Goal: Task Accomplishment & Management: Complete application form

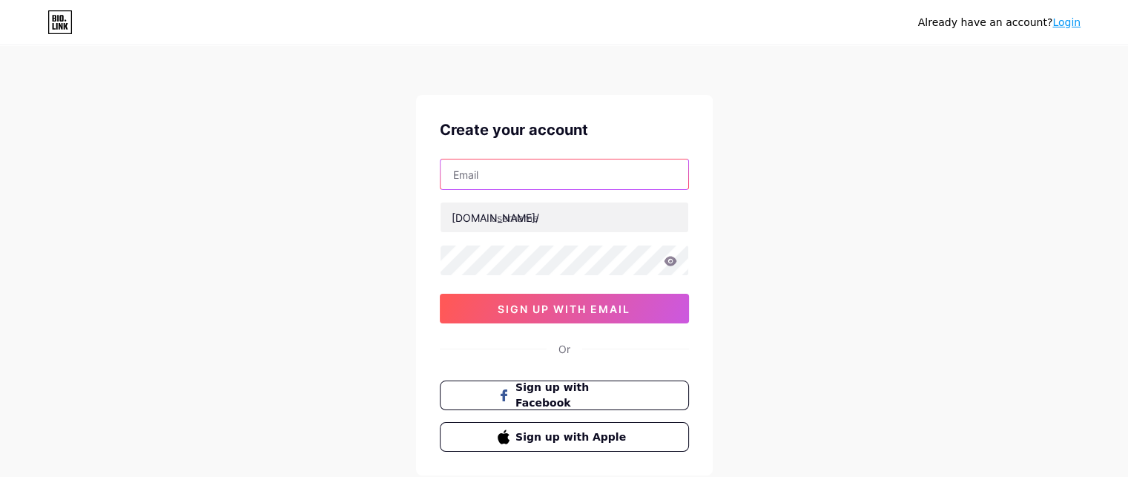
click at [489, 174] on input "text" at bounding box center [564, 174] width 248 height 30
type input "[EMAIL_ADDRESS][DOMAIN_NAME]"
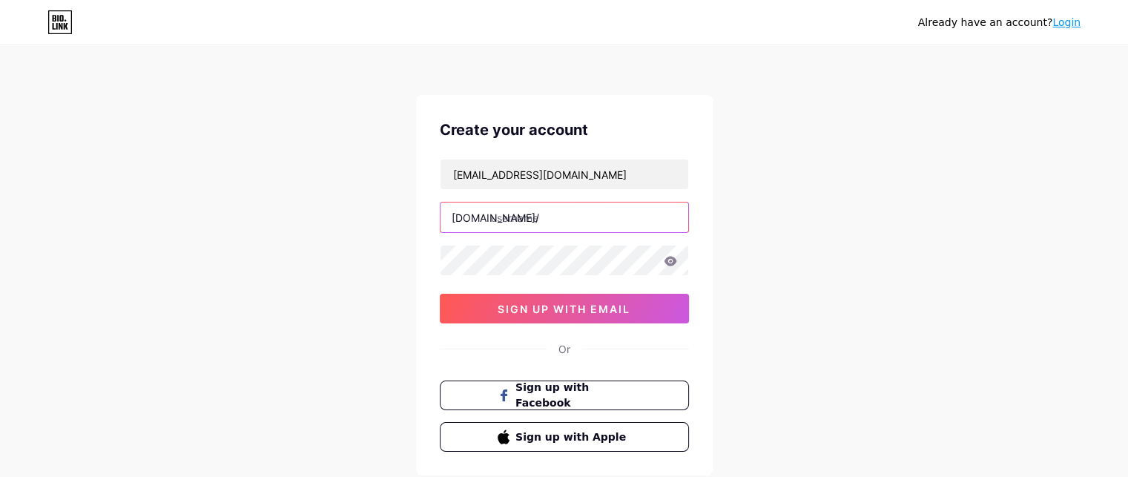
click at [524, 220] on input "text" at bounding box center [564, 217] width 248 height 30
type input "arteterapia"
click at [725, 245] on div "Already have an account? Login Create your account [EMAIL_ADDRESS][DOMAIN_NAME]…" at bounding box center [564, 283] width 1128 height 567
click at [403, 264] on div "Already have an account? Login Create your account [EMAIL_ADDRESS][DOMAIN_NAME]…" at bounding box center [564, 283] width 1128 height 567
click at [770, 246] on div "Already have an account? Login Create your account [EMAIL_ADDRESS][DOMAIN_NAME]…" at bounding box center [564, 283] width 1128 height 567
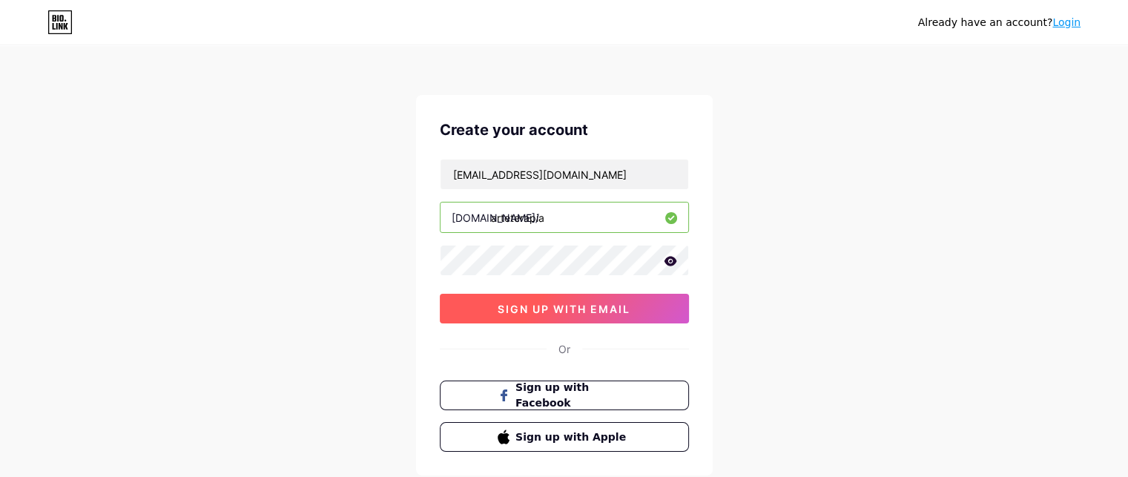
click at [588, 313] on span "sign up with email" at bounding box center [563, 309] width 133 height 13
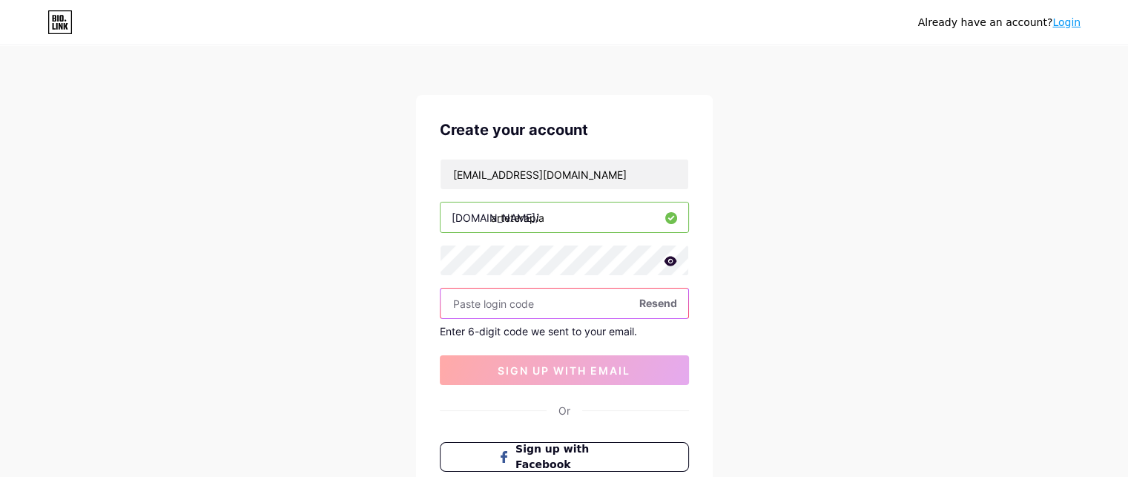
click at [558, 296] on input "text" at bounding box center [564, 303] width 248 height 30
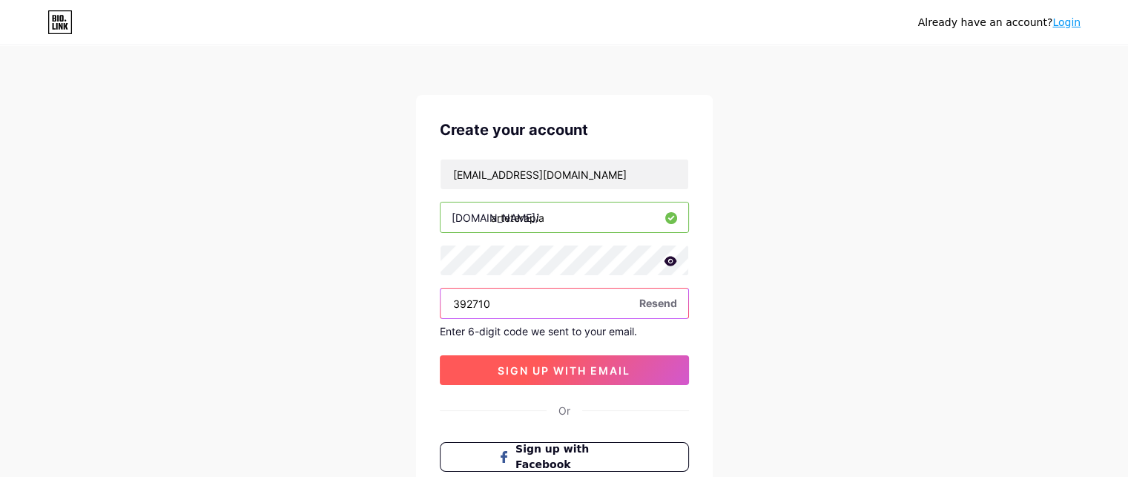
type input "392710"
click at [562, 372] on span "sign up with email" at bounding box center [563, 370] width 133 height 13
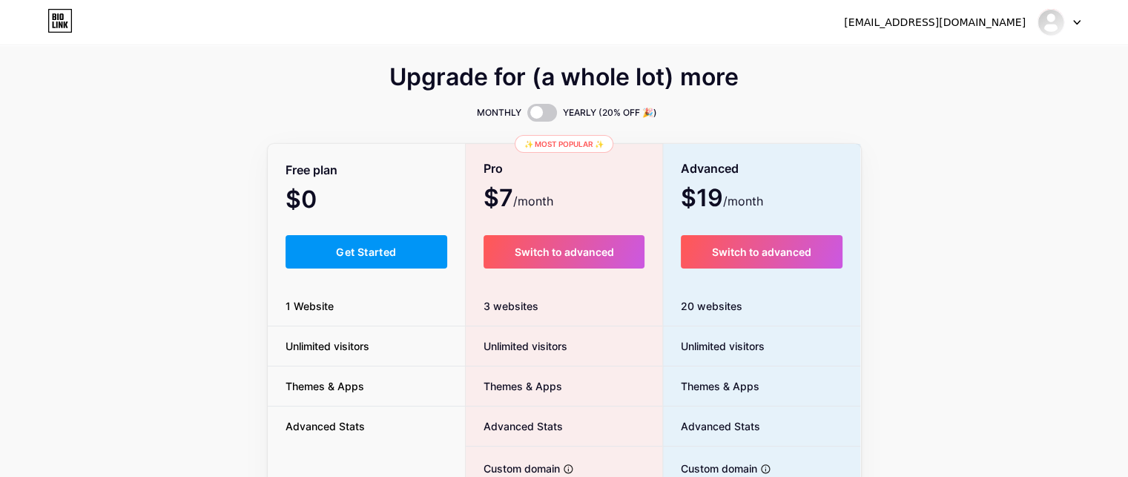
click at [218, 284] on div "Upgrade for (a whole lot) more MONTHLY YEARLY (20% OFF 🎉) Free plan $0 /month G…" at bounding box center [564, 368] width 1128 height 601
click at [365, 255] on span "Get Started" at bounding box center [366, 251] width 60 height 13
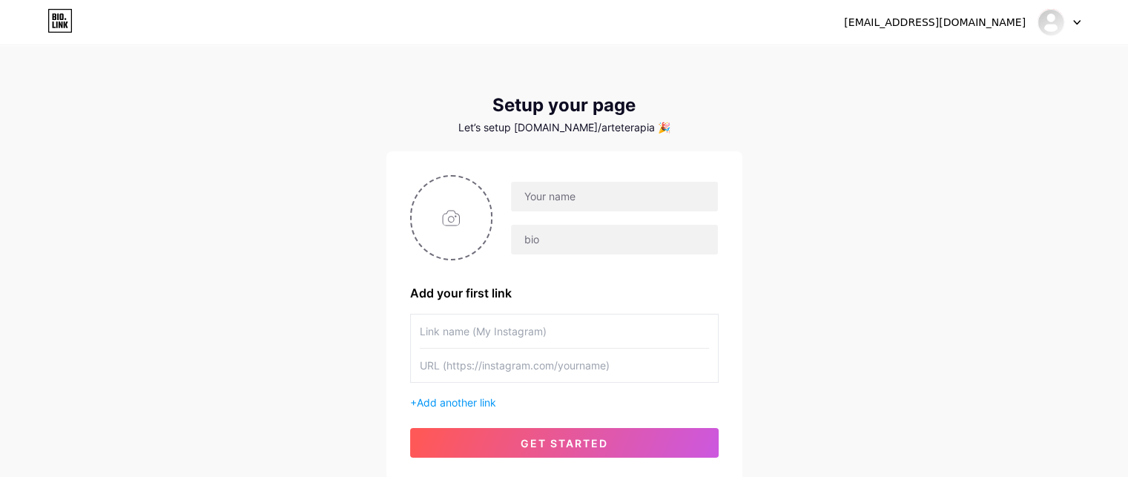
scroll to position [76, 0]
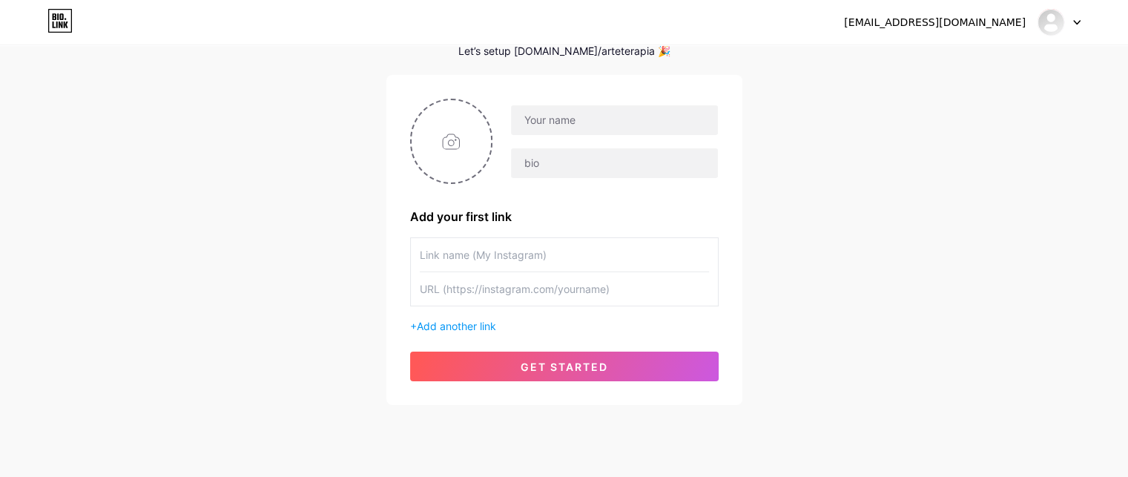
click at [583, 290] on input "text" at bounding box center [564, 288] width 289 height 33
paste input "[URL][DOMAIN_NAME][DOMAIN_NAME]"
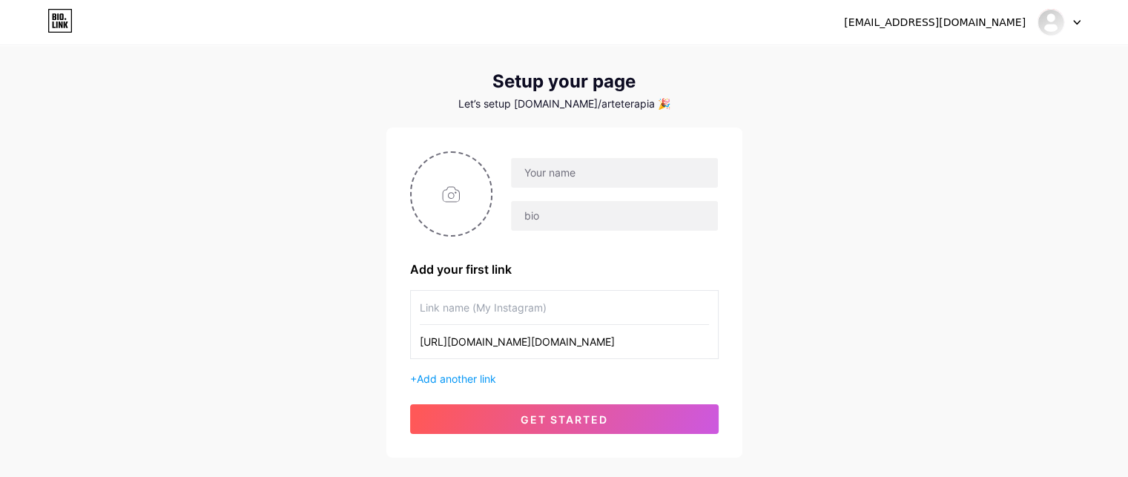
scroll to position [19, 0]
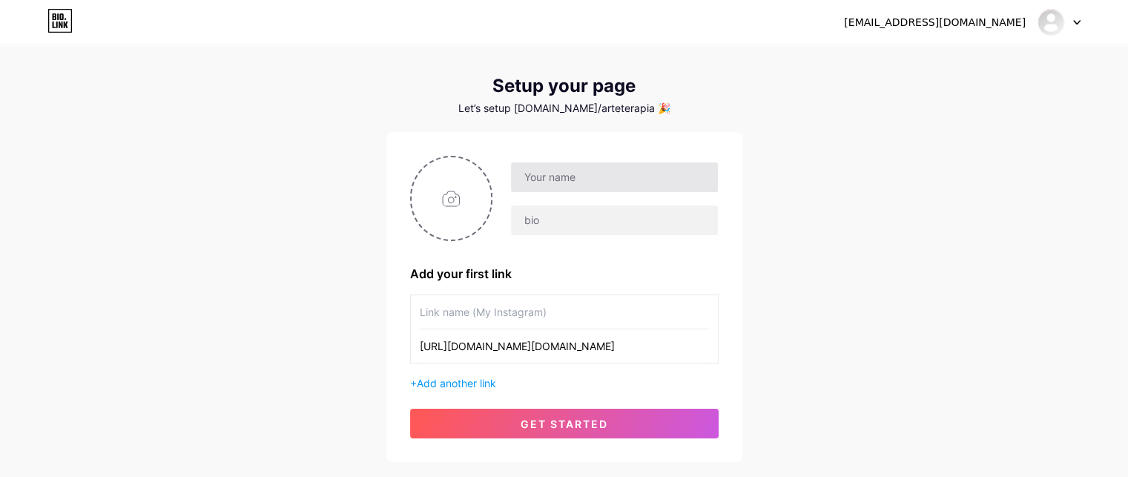
type input "[URL][DOMAIN_NAME][DOMAIN_NAME]"
click at [577, 171] on input "text" at bounding box center [614, 177] width 206 height 30
type input "Arte terapeuta [PERSON_NAME]"
click at [844, 219] on div "[EMAIL_ADDRESS][DOMAIN_NAME] Dashboard Logout Setup your page Let’s setup [DOMA…" at bounding box center [564, 245] width 1128 height 529
click at [679, 169] on input "Arte terapeuta [PERSON_NAME]" at bounding box center [614, 177] width 206 height 30
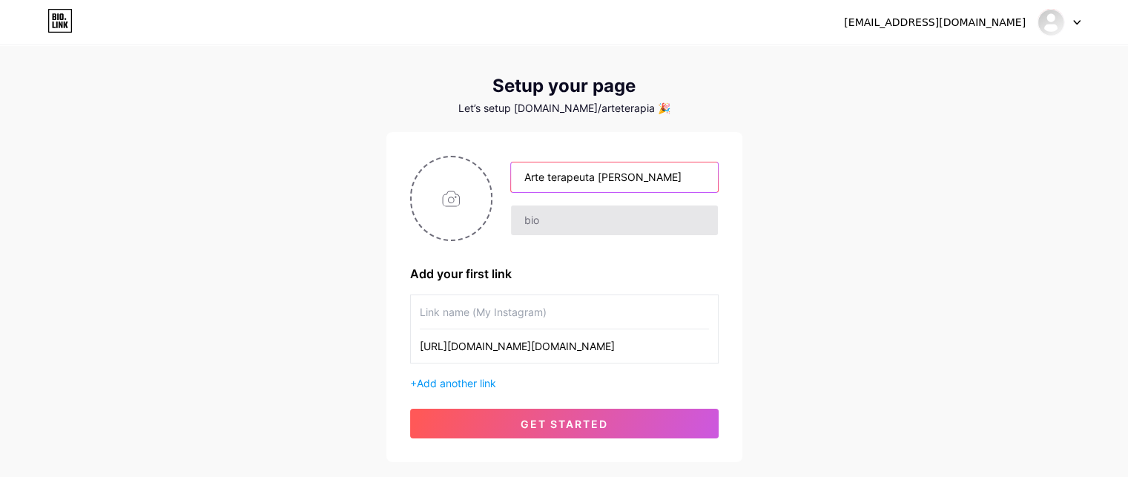
type input "Arte terapeuta [PERSON_NAME]"
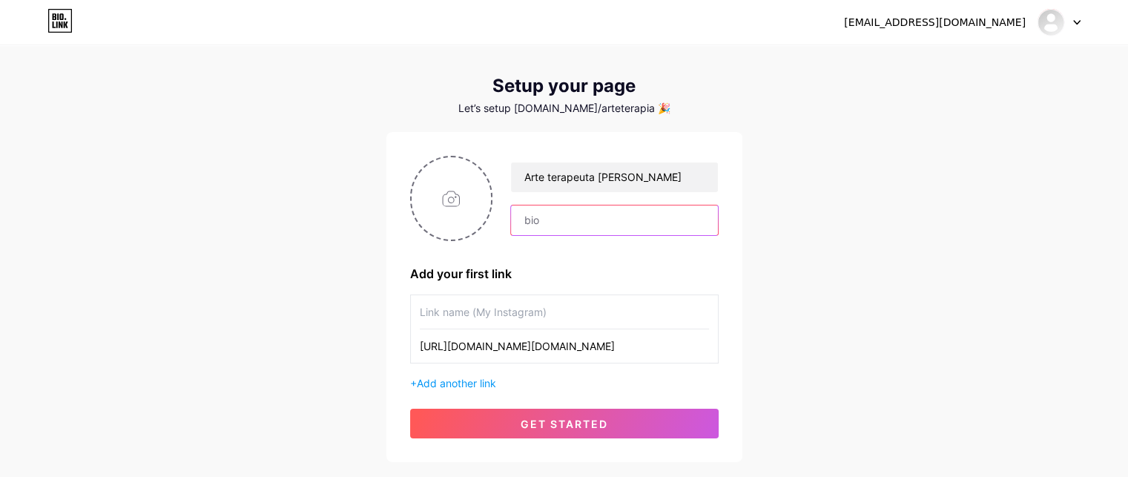
click at [535, 223] on input "text" at bounding box center [614, 220] width 206 height 30
type input "Especia"
type input "Dramaterapeuta"
click at [638, 341] on input "[URL][DOMAIN_NAME][DOMAIN_NAME]" at bounding box center [564, 345] width 289 height 33
click at [457, 379] on span "Add another link" at bounding box center [456, 383] width 79 height 13
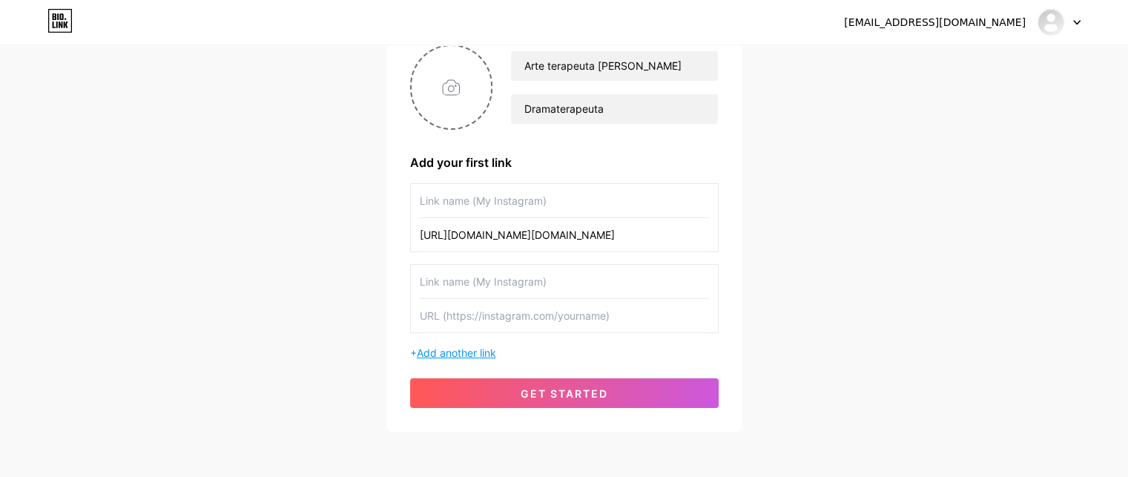
scroll to position [131, 0]
click at [472, 348] on span "Add another link" at bounding box center [456, 352] width 79 height 13
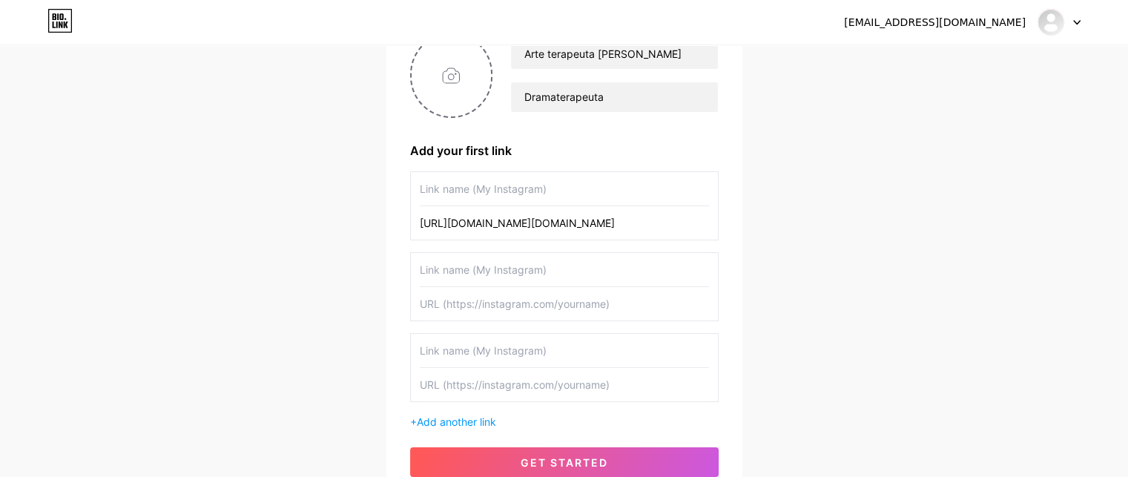
scroll to position [137, 0]
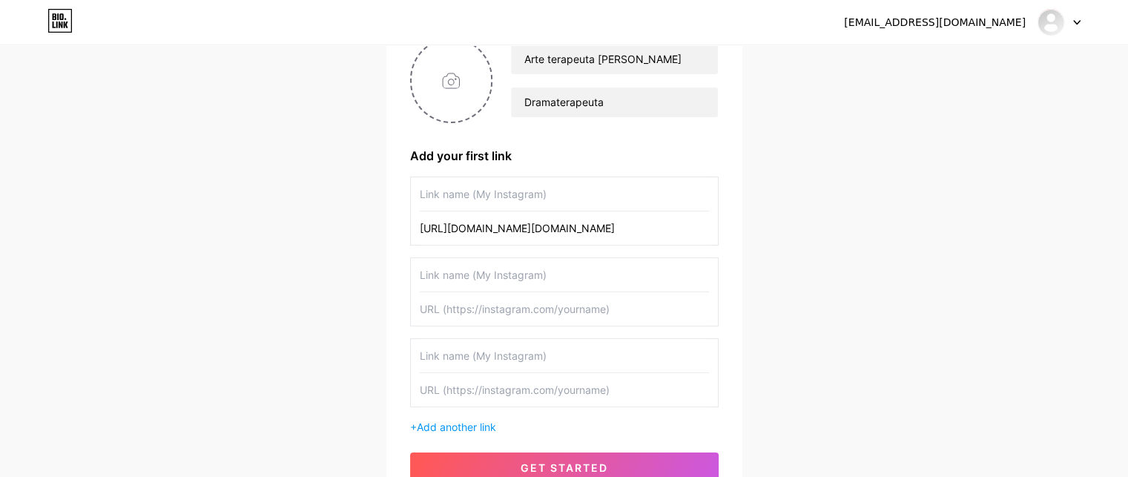
click at [522, 191] on input "text" at bounding box center [564, 193] width 289 height 33
type input "Taller Semanal Arte terapia en [GEOGRAPHIC_DATA]"
click at [672, 222] on input "[URL][DOMAIN_NAME][DOMAIN_NAME]" at bounding box center [564, 227] width 289 height 33
click at [481, 271] on input "text" at bounding box center [564, 274] width 289 height 33
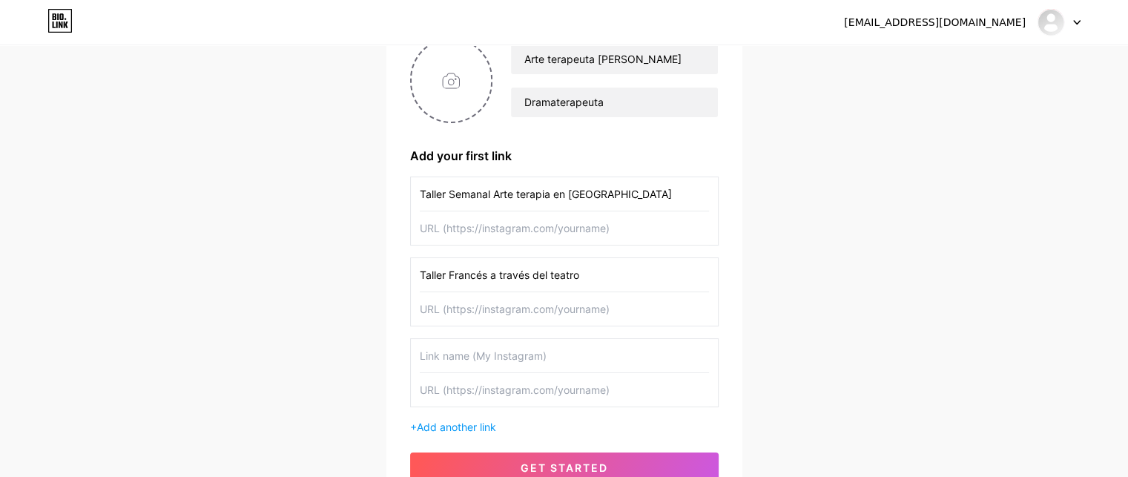
type input "Taller Francés a través del teatro"
click at [486, 355] on input "text" at bounding box center [564, 355] width 289 height 33
type input "Picnics Artísticos"
click at [771, 337] on div "[EMAIL_ADDRESS][DOMAIN_NAME] Dashboard Logout Setup your page Let’s setup [DOMA…" at bounding box center [564, 208] width 1128 height 690
click at [493, 189] on input "Taller Semanal Arte terapia en [GEOGRAPHIC_DATA]" at bounding box center [564, 193] width 289 height 33
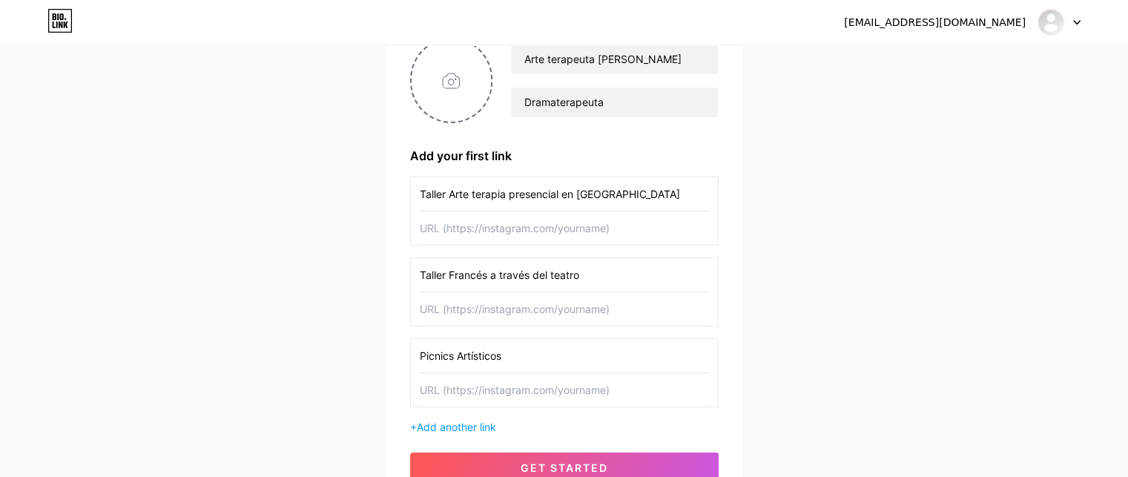
type input "Taller Arte terapia presencial en [GEOGRAPHIC_DATA]"
click at [733, 205] on div "Arte terapeuta [PERSON_NAME] Dramaterapeuta Add your first link Taller Arte ter…" at bounding box center [564, 260] width 356 height 492
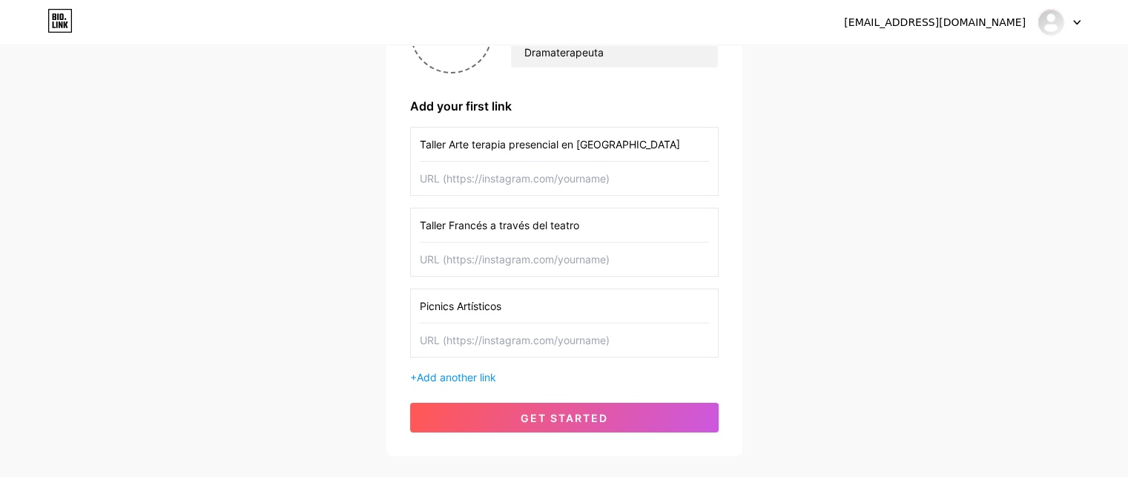
scroll to position [188, 0]
click at [507, 308] on input "Picnics Artísticos" at bounding box center [564, 304] width 289 height 33
click at [463, 376] on span "Add another link" at bounding box center [456, 376] width 79 height 13
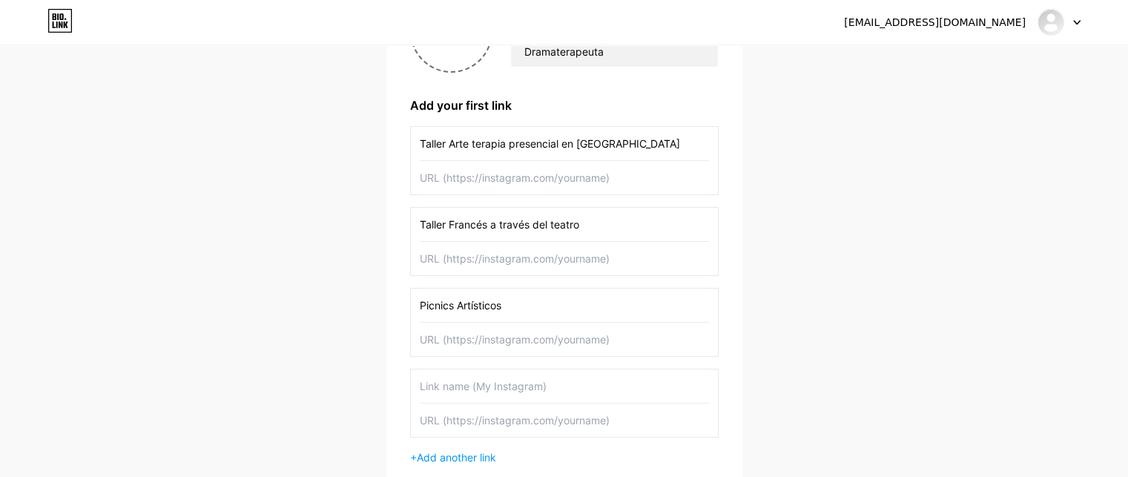
click at [497, 386] on input "text" at bounding box center [564, 385] width 289 height 33
type input "Taller Arte Terapia Online"
click at [764, 358] on div "[EMAIL_ADDRESS][DOMAIN_NAME] Dashboard Logout Setup your page Let’s setup [DOMA…" at bounding box center [564, 197] width 1128 height 771
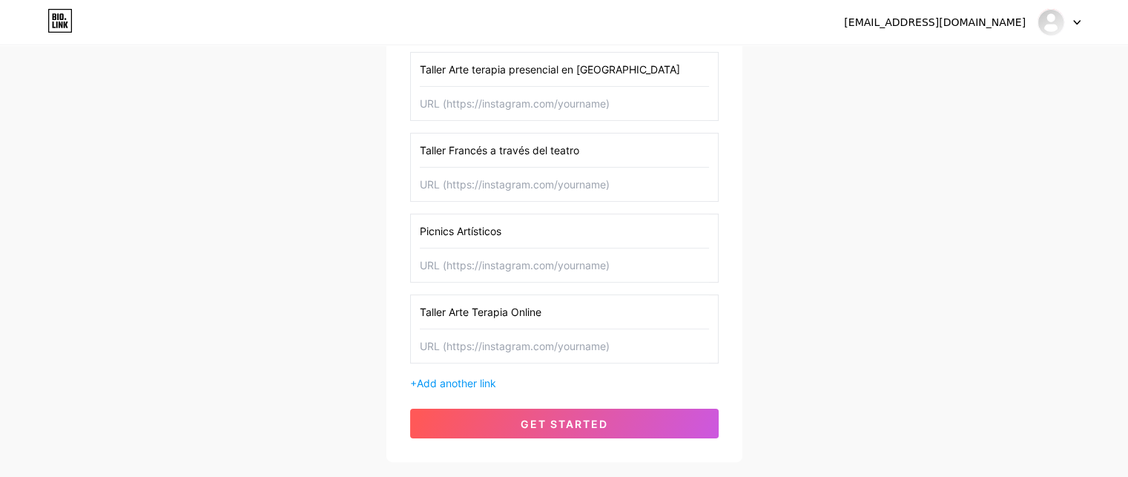
scroll to position [266, 0]
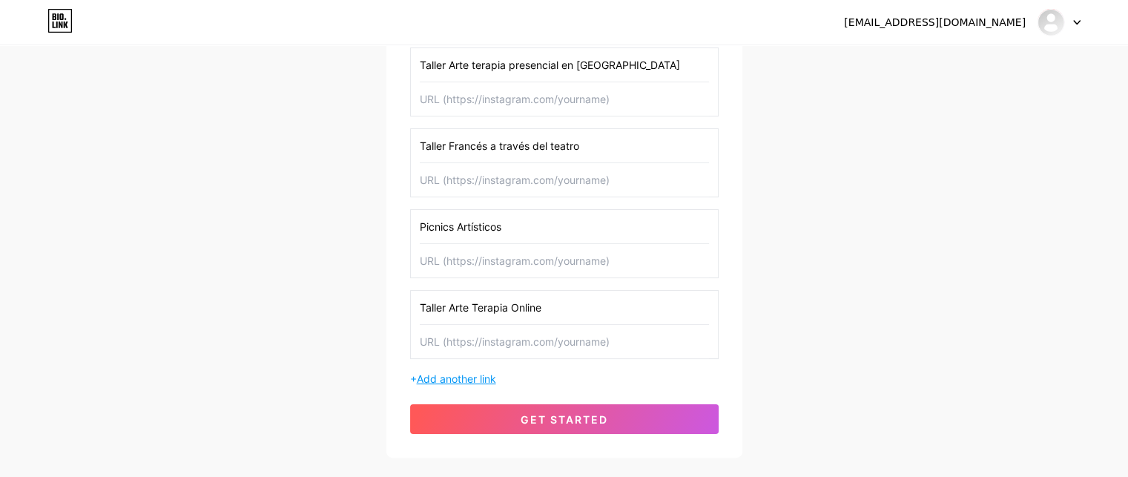
click at [466, 372] on span "Add another link" at bounding box center [456, 378] width 79 height 13
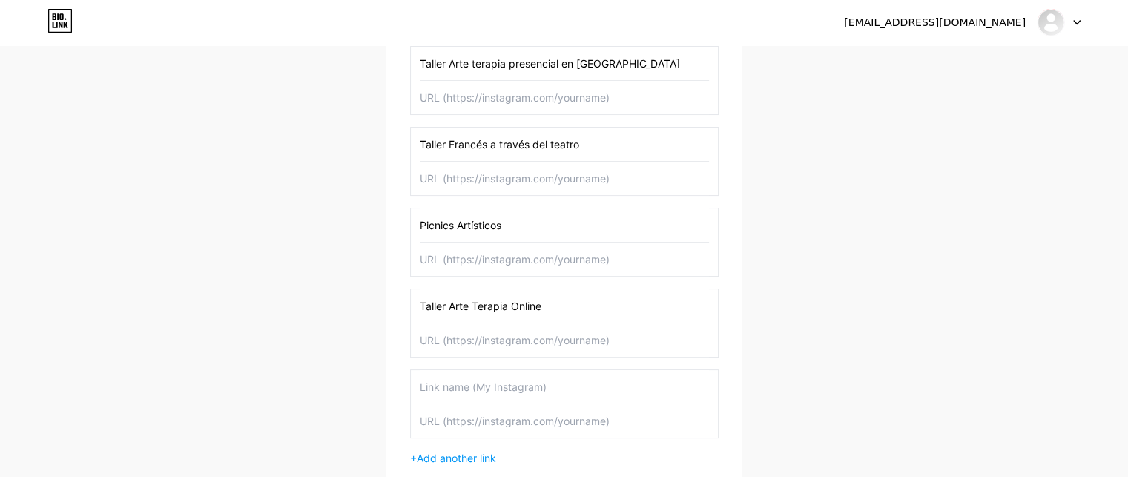
scroll to position [432, 0]
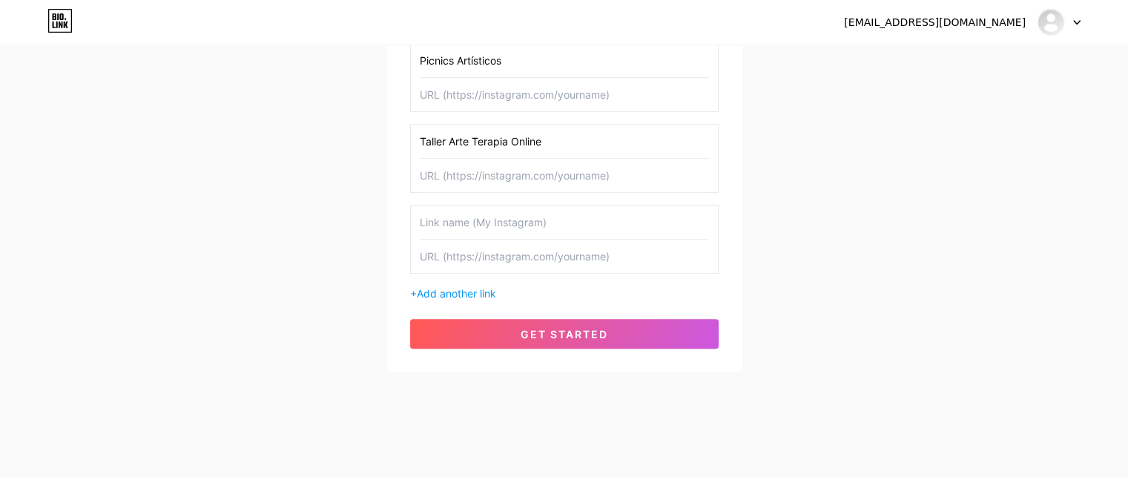
click at [578, 227] on input "text" at bounding box center [564, 221] width 289 height 33
type input "Talleres para profesionales DRAMATERAPIA"
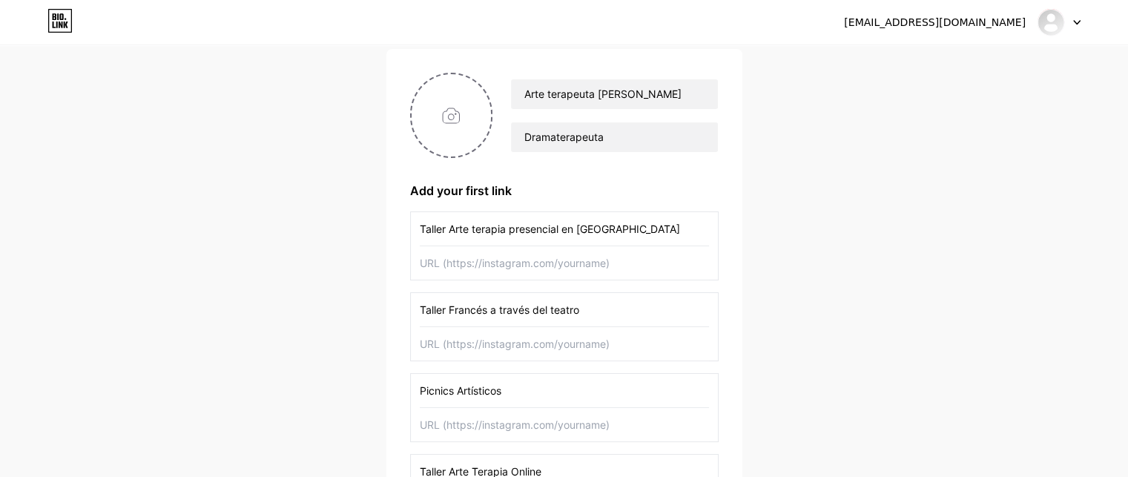
scroll to position [107, 0]
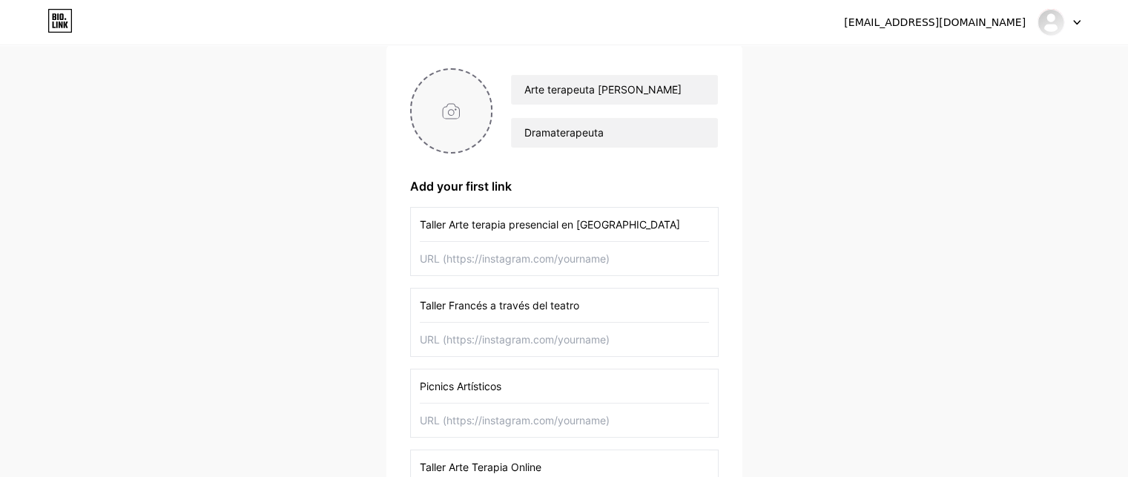
click at [449, 111] on input "file" at bounding box center [451, 111] width 80 height 82
type input "C:\fakepath\Design sans titre (29).png"
click at [344, 214] on div "[EMAIL_ADDRESS][DOMAIN_NAME] Dashboard Logout Setup your page Let’s setup [DOMA…" at bounding box center [564, 319] width 1128 height 852
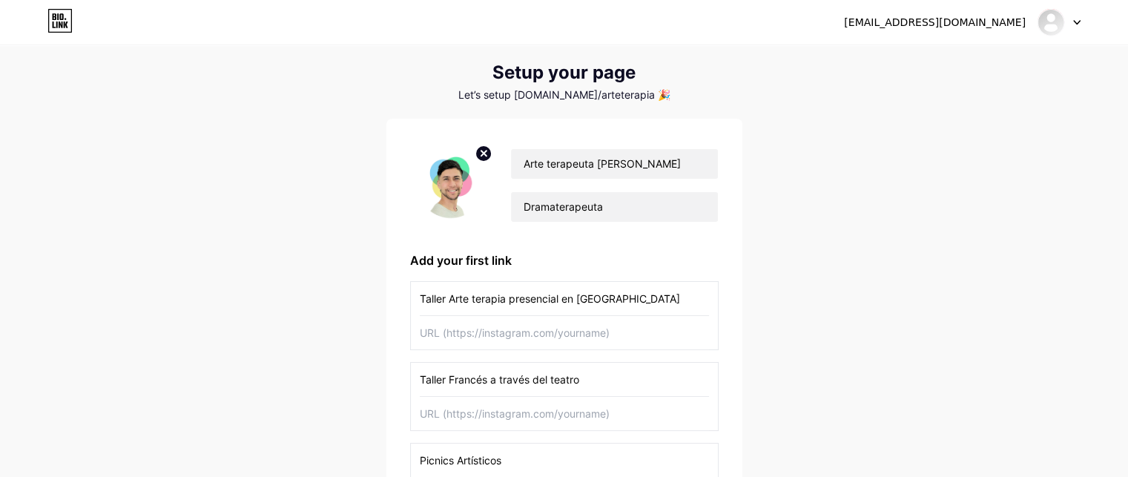
scroll to position [39, 0]
